Goal: Transaction & Acquisition: Obtain resource

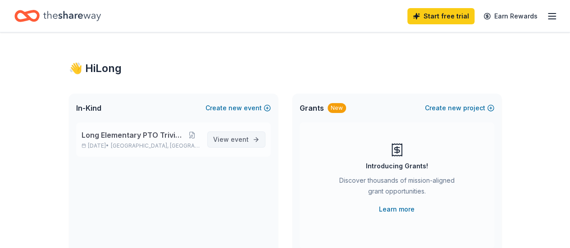
click at [233, 134] on span "View event" at bounding box center [231, 139] width 36 height 11
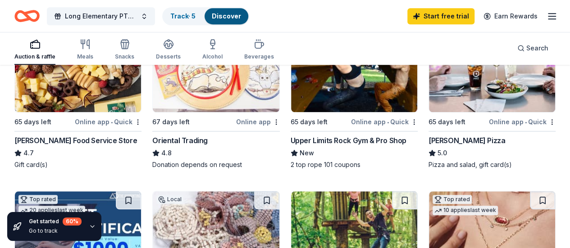
scroll to position [315, 0]
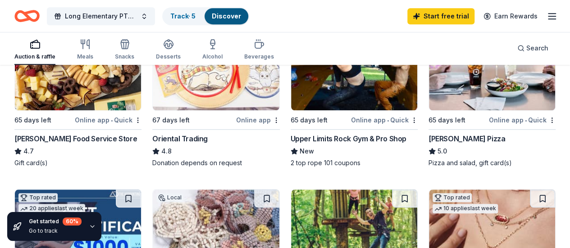
click at [153, 83] on img at bounding box center [216, 68] width 126 height 86
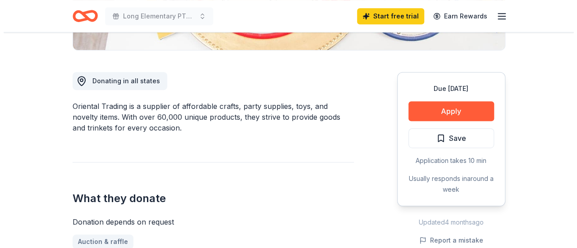
scroll to position [270, 0]
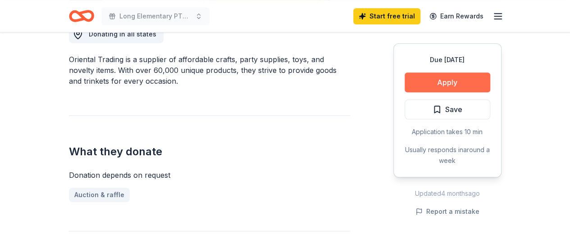
click at [427, 80] on button "Apply" at bounding box center [448, 83] width 86 height 20
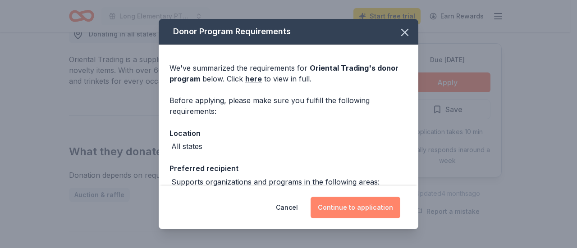
click at [351, 206] on button "Continue to application" at bounding box center [355, 208] width 90 height 22
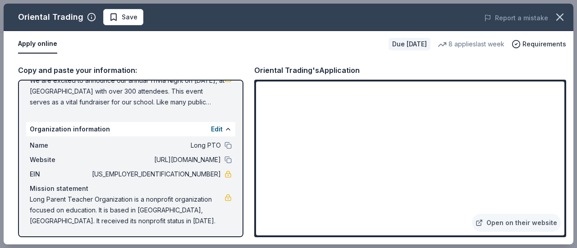
scroll to position [111, 0]
